Goal: Use online tool/utility: Utilize a website feature to perform a specific function

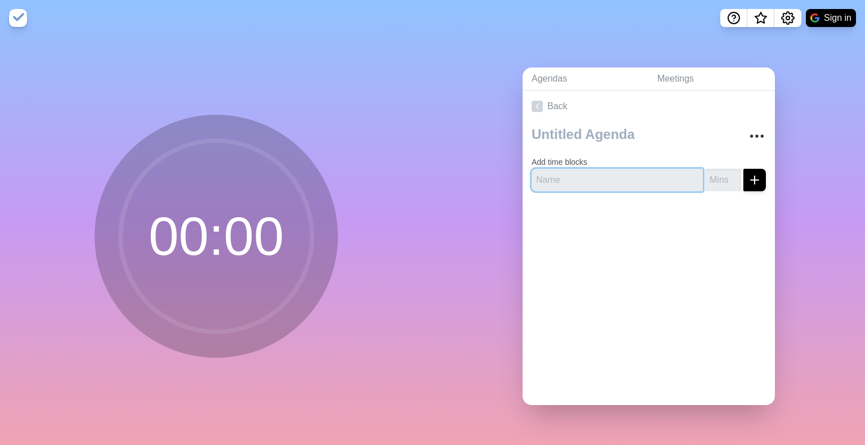
click at [574, 178] on input "text" at bounding box center [616, 180] width 171 height 23
type input "[PERSON_NAME]"
click at [725, 169] on input "1" at bounding box center [723, 180] width 36 height 23
drag, startPoint x: 708, startPoint y: 174, endPoint x: 690, endPoint y: 178, distance: 17.9
click at [690, 178] on div "[PERSON_NAME] 1" at bounding box center [648, 180] width 234 height 23
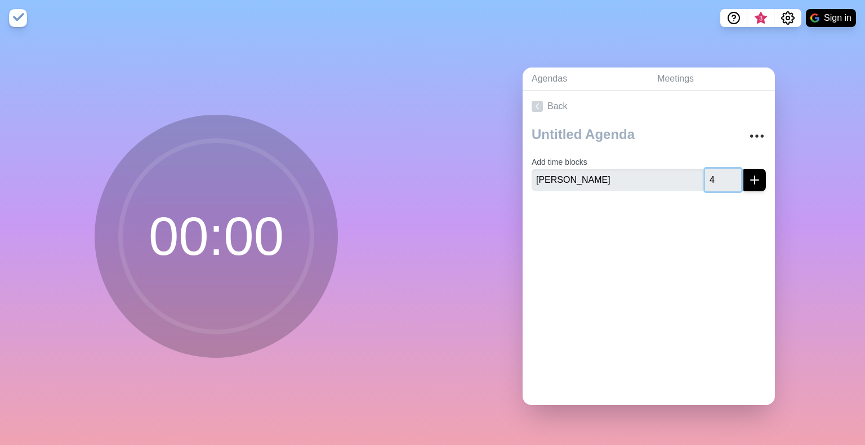
type input "4"
click at [748, 174] on icon "submit" at bounding box center [755, 180] width 14 height 14
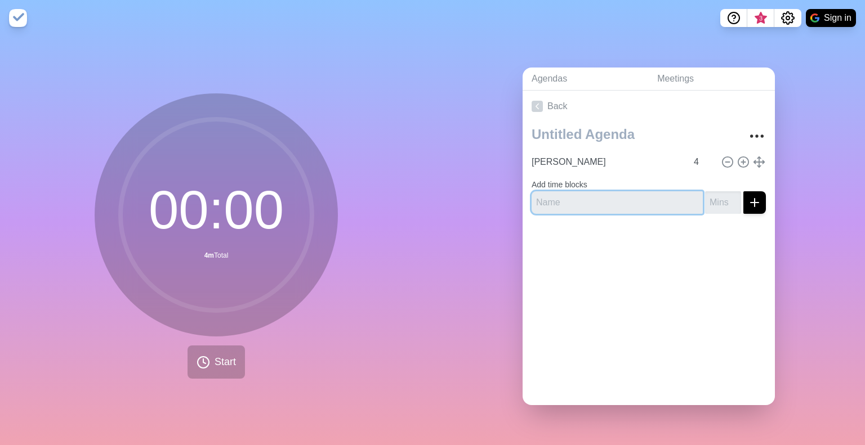
click at [597, 204] on input "text" at bounding box center [616, 202] width 171 height 23
type input "Onboard"
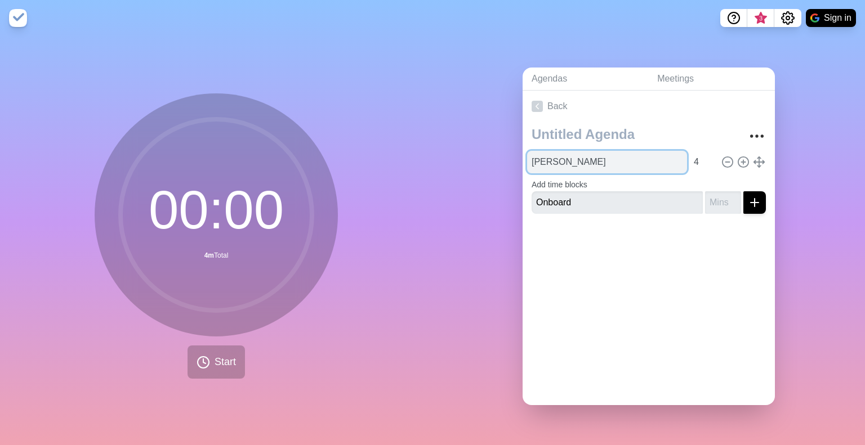
click at [605, 160] on input "[PERSON_NAME]" at bounding box center [607, 162] width 160 height 23
type input "[PERSON_NAME]"
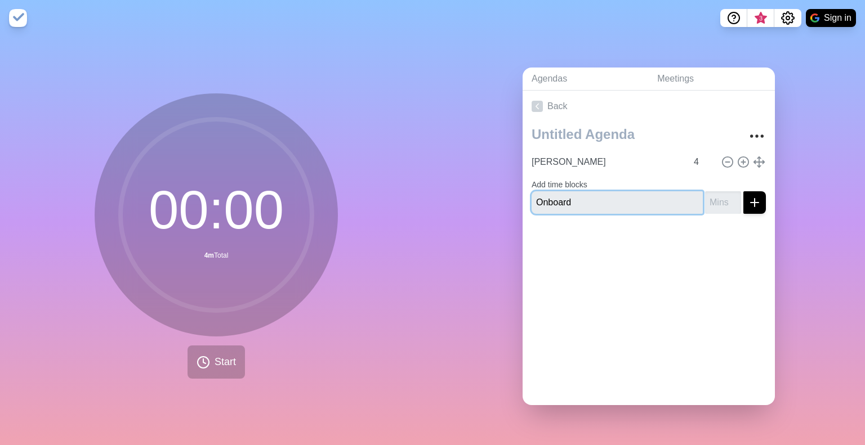
click at [592, 199] on input "Onboard" at bounding box center [616, 202] width 171 height 23
type input "O"
type input "Leadership Support (for [PERSON_NAME])"
click at [705, 191] on input "number" at bounding box center [723, 202] width 36 height 23
type input "6"
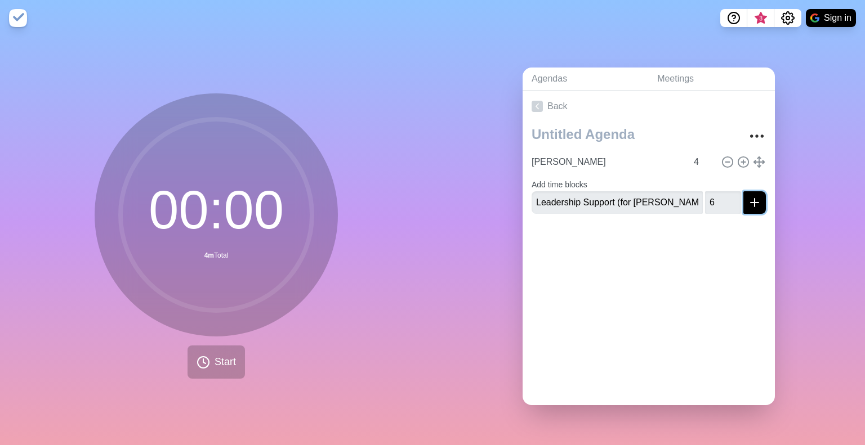
click at [748, 196] on icon "submit" at bounding box center [755, 203] width 14 height 14
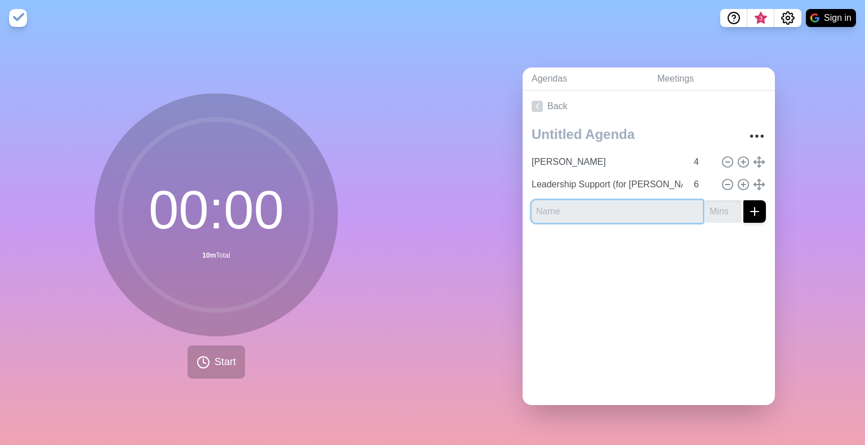
click at [621, 207] on input "text" at bounding box center [616, 211] width 171 height 23
type input "C"
type input "Current Demands for Hire"
click at [705, 204] on input "number" at bounding box center [723, 211] width 36 height 23
type input "10"
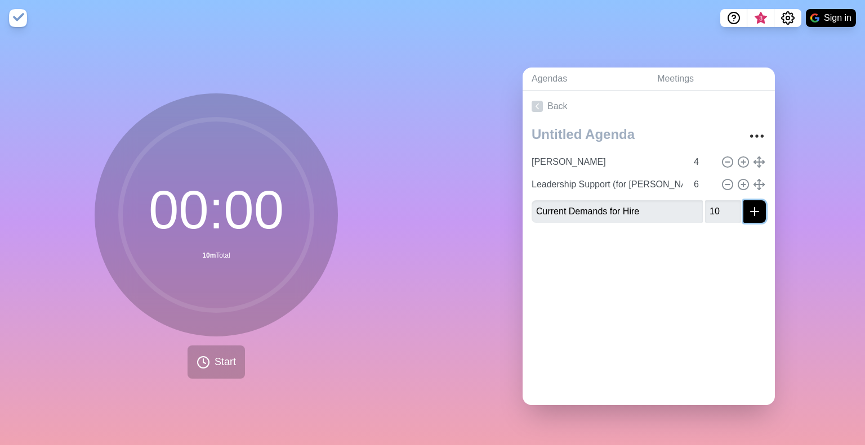
click at [750, 212] on line "submit" at bounding box center [754, 212] width 8 height 0
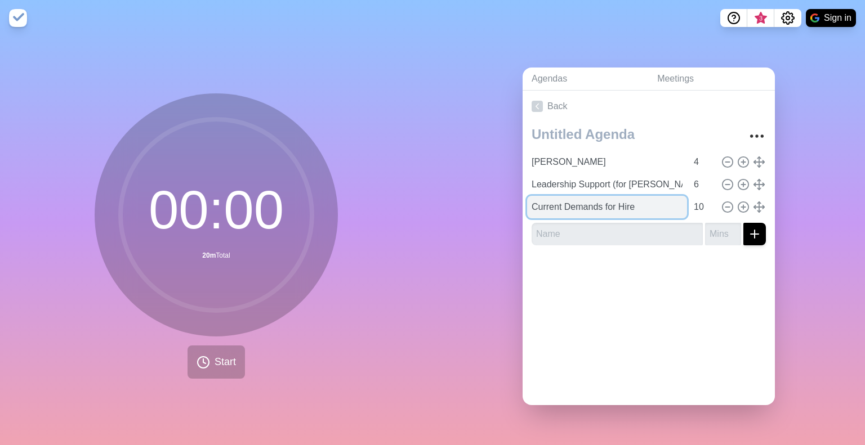
click at [575, 207] on input "Current Demands for Hire" at bounding box center [607, 207] width 160 height 23
drag, startPoint x: 556, startPoint y: 200, endPoint x: 509, endPoint y: 202, distance: 46.8
click at [509, 202] on div "Agendas Meetings Back [PERSON_NAME] 4 Leadership Support (for [PERSON_NAME]) 6 …" at bounding box center [648, 240] width 432 height 409
type input "October Demands for Hire"
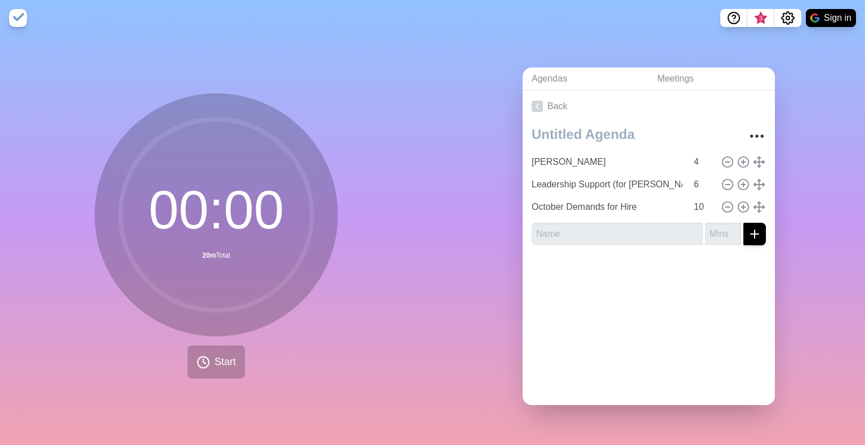
click at [551, 218] on form at bounding box center [648, 231] width 234 height 27
click at [553, 226] on input "text" at bounding box center [616, 234] width 171 height 23
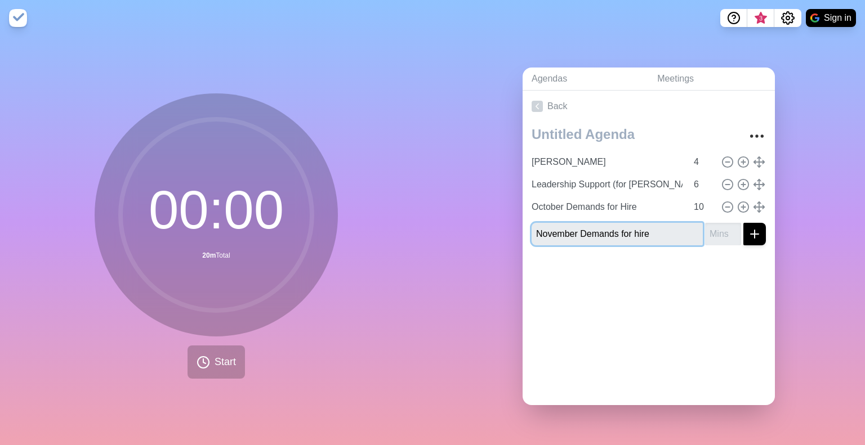
type input "November Demands for hire"
click at [717, 231] on input "number" at bounding box center [723, 234] width 36 height 23
type input "5"
click at [748, 227] on icon "submit" at bounding box center [755, 234] width 14 height 14
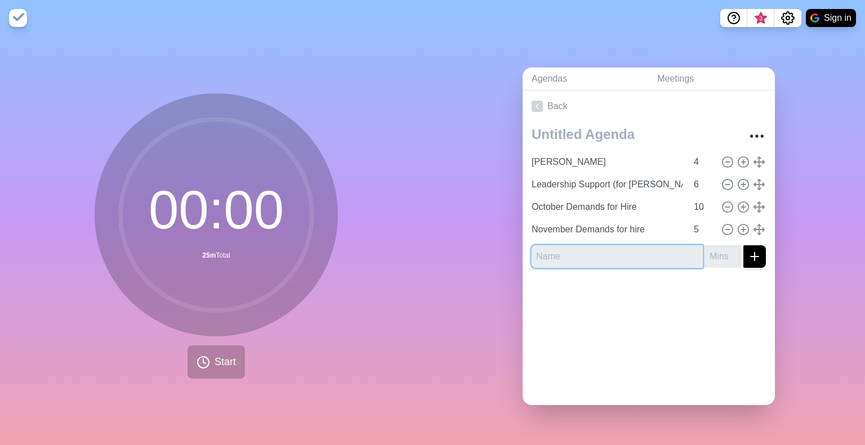
click at [645, 256] on input "text" at bounding box center [616, 256] width 171 height 23
type input "Closing"
click at [705, 252] on input "number" at bounding box center [723, 256] width 36 height 23
type input "6"
type input "5"
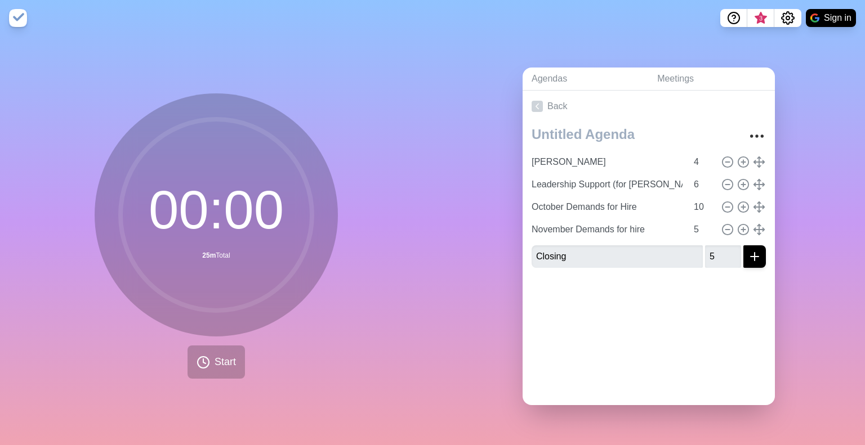
click at [757, 253] on div "[PERSON_NAME] 4 Leadership Support (for [PERSON_NAME]) [DATE] Demands for Hire …" at bounding box center [648, 199] width 252 height 155
click at [752, 254] on button "submit" at bounding box center [754, 256] width 23 height 23
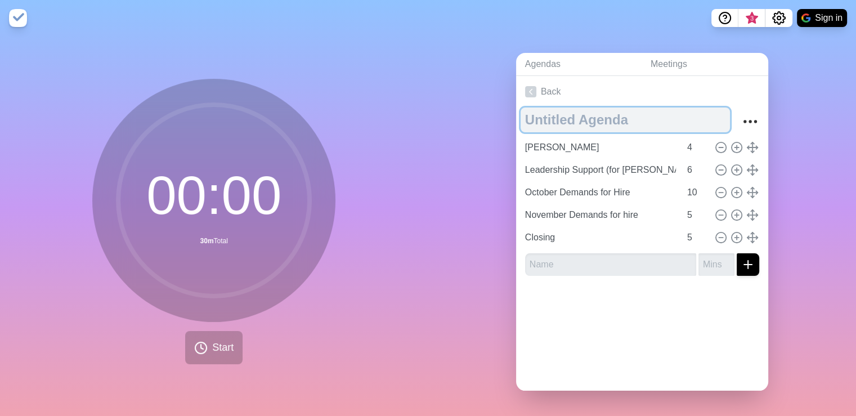
click at [561, 115] on textarea at bounding box center [625, 120] width 209 height 25
type textarea "Gymtopia Monthly Meeting"
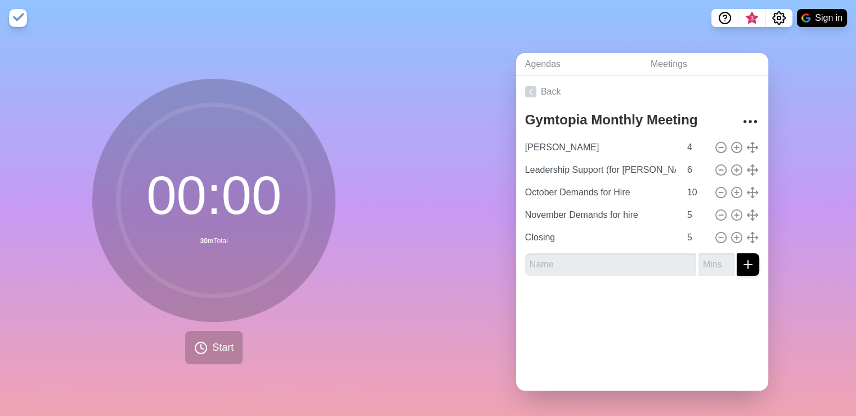
click at [479, 204] on div "Agendas Meetings Back Gymtopia Monthly Meeting [PERSON_NAME] Feedback 4 Leaders…" at bounding box center [642, 226] width 428 height 380
click at [222, 252] on circle at bounding box center [213, 200] width 191 height 191
click at [220, 346] on span "Start" at bounding box center [222, 347] width 21 height 15
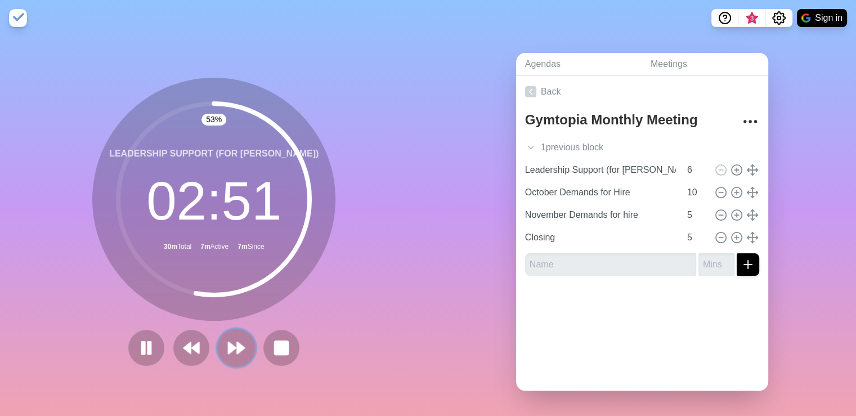
click at [238, 342] on polygon at bounding box center [241, 347] width 7 height 11
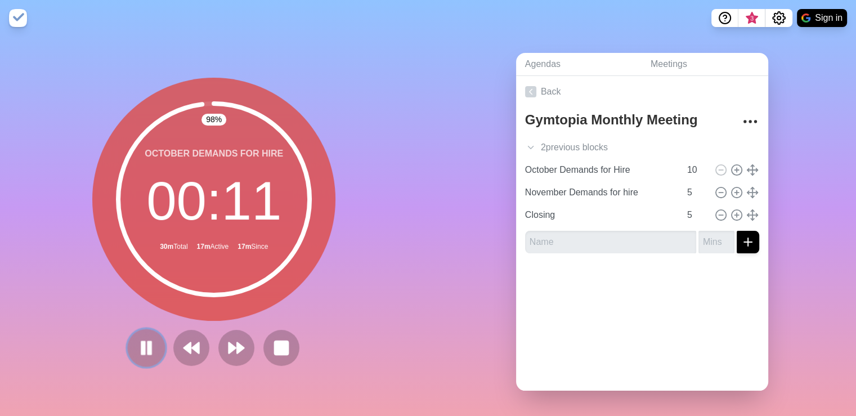
click at [142, 347] on rect at bounding box center [143, 347] width 3 height 12
click at [141, 343] on polygon at bounding box center [146, 348] width 11 height 14
click at [241, 348] on icon at bounding box center [236, 347] width 19 height 19
